Goal: Task Accomplishment & Management: Use online tool/utility

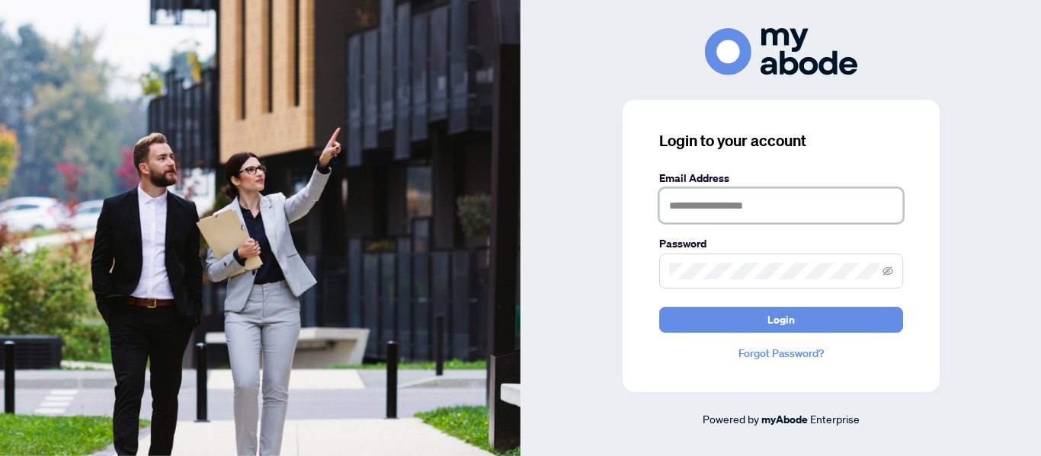
click at [748, 215] on input "text" at bounding box center [781, 205] width 244 height 35
type input "**********"
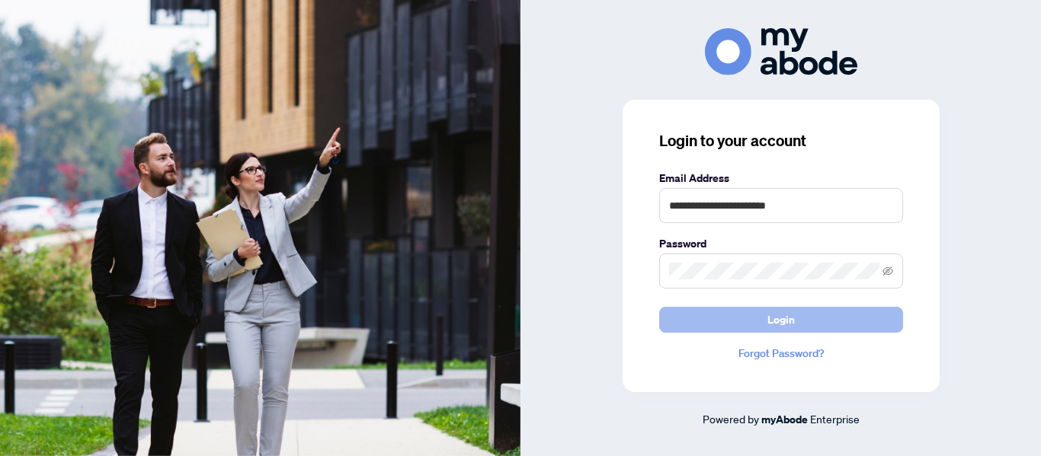
click at [781, 316] on span "Login" at bounding box center [780, 320] width 27 height 24
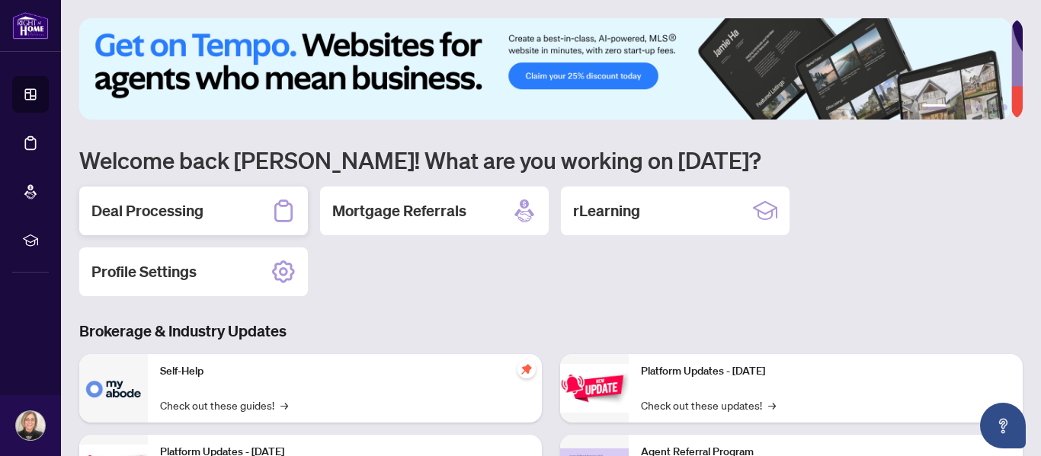
click at [166, 215] on h2 "Deal Processing" at bounding box center [147, 210] width 112 height 21
